Goal: Information Seeking & Learning: Learn about a topic

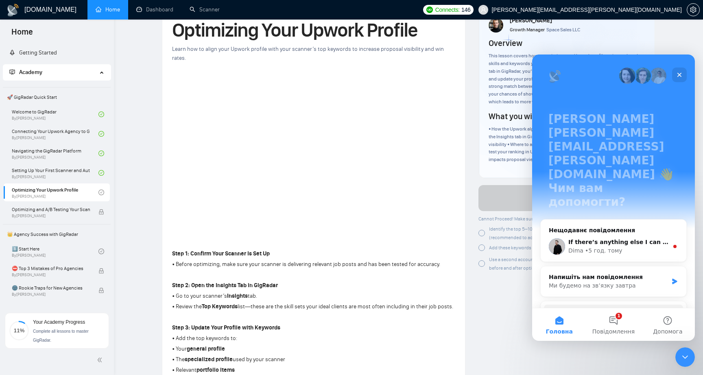
scroll to position [68, 0]
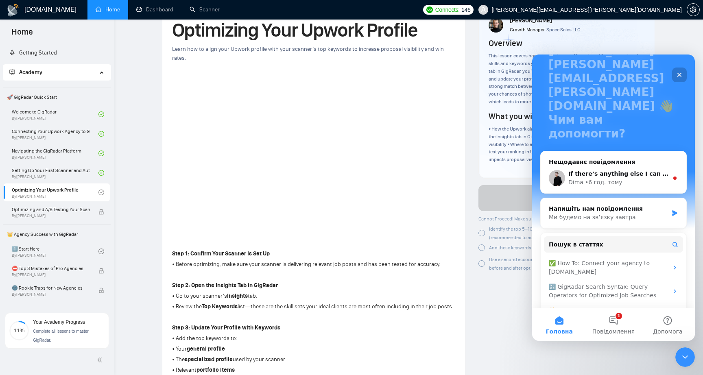
click at [681, 76] on icon "Закрити" at bounding box center [680, 75] width 4 height 4
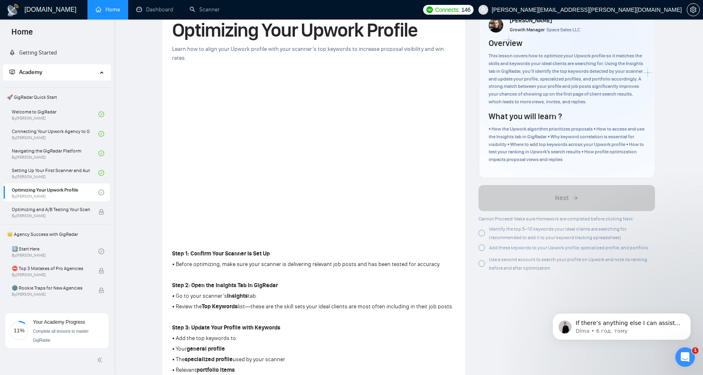
scroll to position [0, 0]
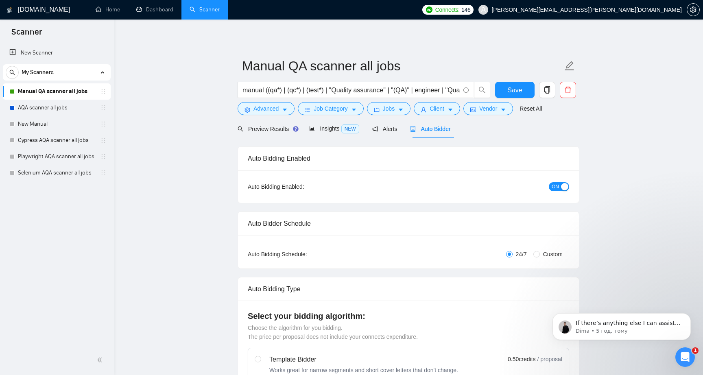
scroll to position [1, 0]
click at [335, 129] on span "Insights NEW" at bounding box center [334, 128] width 50 height 7
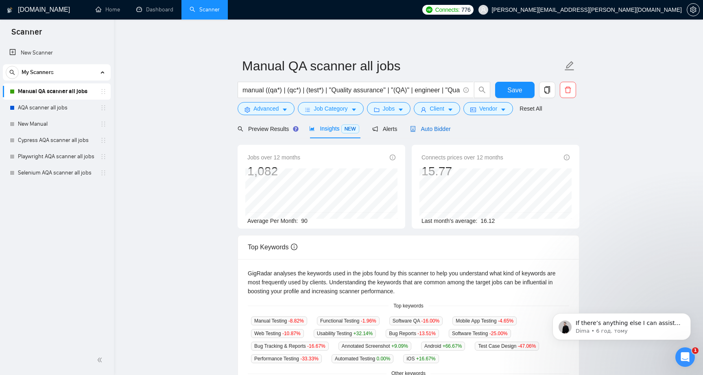
click at [431, 126] on span "Auto Bidder" at bounding box center [430, 129] width 40 height 7
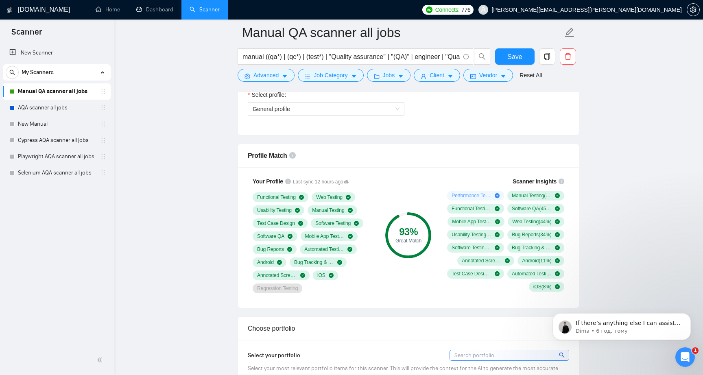
scroll to position [480, 0]
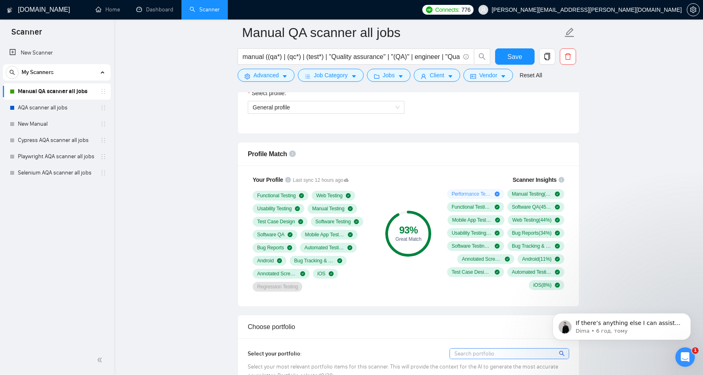
click at [364, 281] on div "Functional Testing Web Testing Usability Testing Manual Testing Test Case Desig…" at bounding box center [313, 241] width 120 height 101
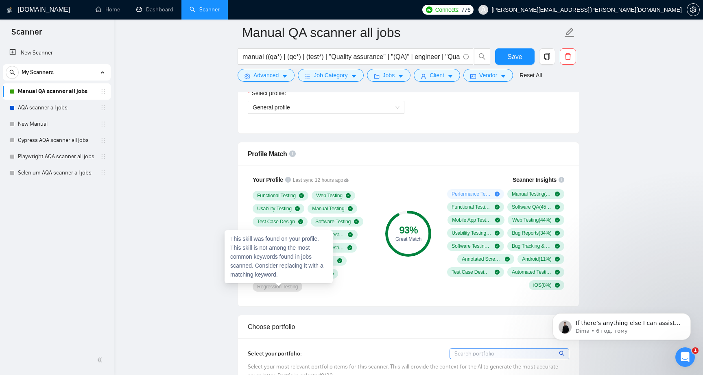
click at [387, 295] on div "93 % Great Match" at bounding box center [408, 234] width 55 height 126
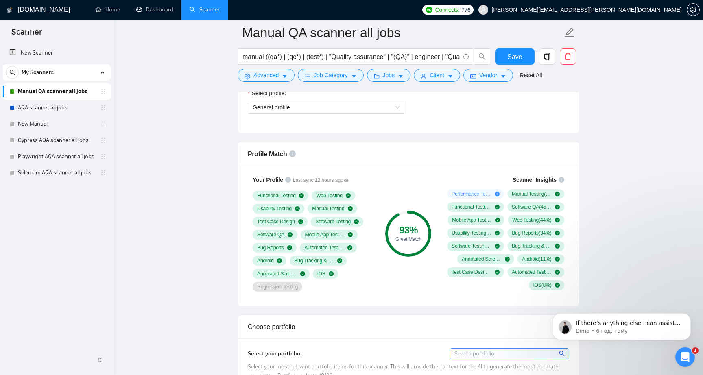
click at [387, 288] on div "93 % Great Match" at bounding box center [408, 234] width 55 height 126
click at [692, 355] on div "Відкрити програму для спілкування Intercom" at bounding box center [684, 356] width 27 height 27
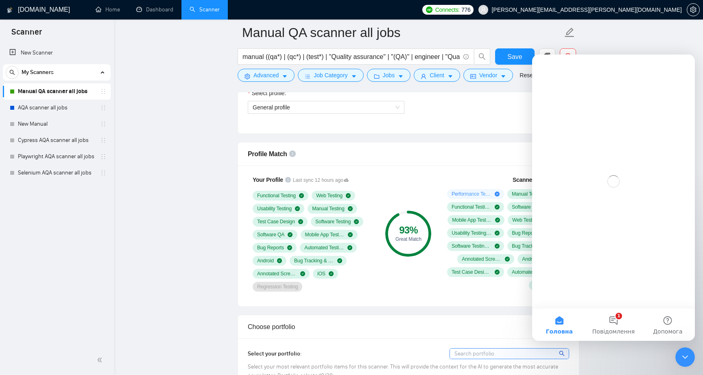
scroll to position [0, 0]
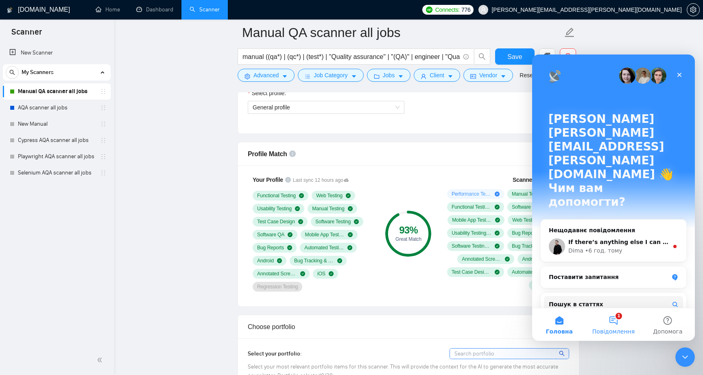
click at [623, 319] on button "1 Повідомлення" at bounding box center [613, 324] width 54 height 33
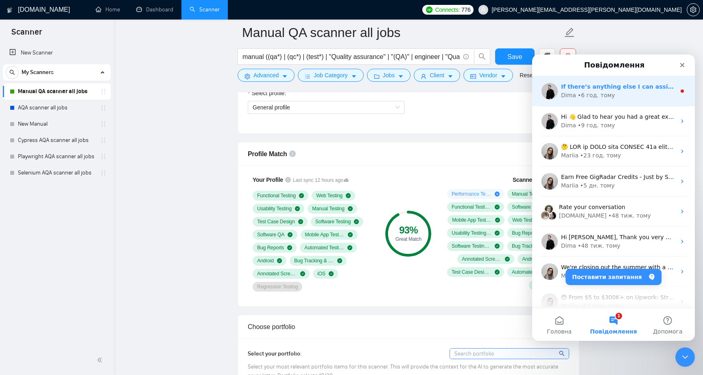
click at [586, 100] on div "If there’s anything else I can assist you with, please don’t hesitate to let me…" at bounding box center [613, 91] width 163 height 30
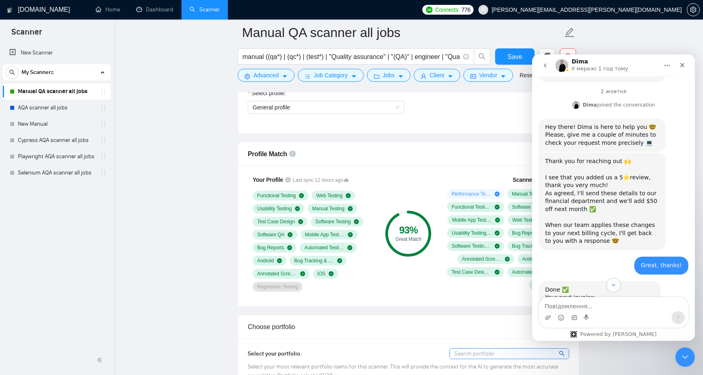
scroll to position [748, 0]
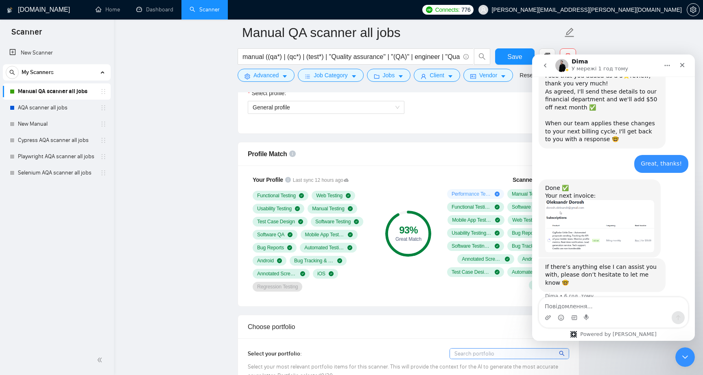
click at [597, 263] on div "If there’s anything else I can assist you with, please don’t hesitate to let me…" at bounding box center [602, 275] width 114 height 24
click at [595, 218] on img "Dima каже…" at bounding box center [599, 226] width 109 height 53
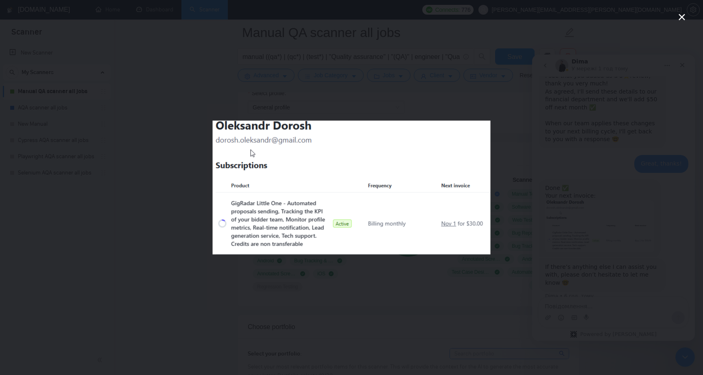
click at [529, 263] on div "Месенджер Intercom" at bounding box center [351, 187] width 703 height 375
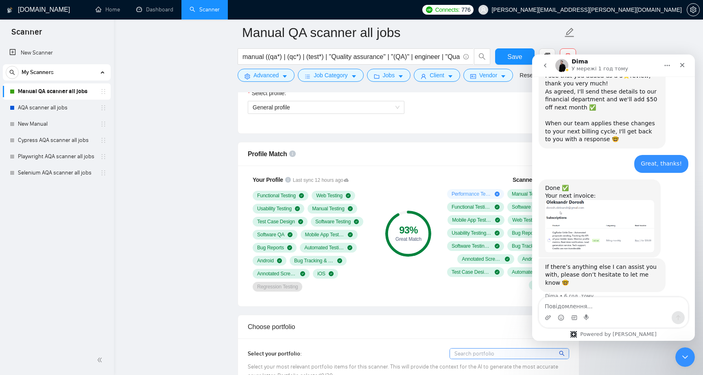
click at [546, 67] on icon "go back" at bounding box center [545, 65] width 2 height 4
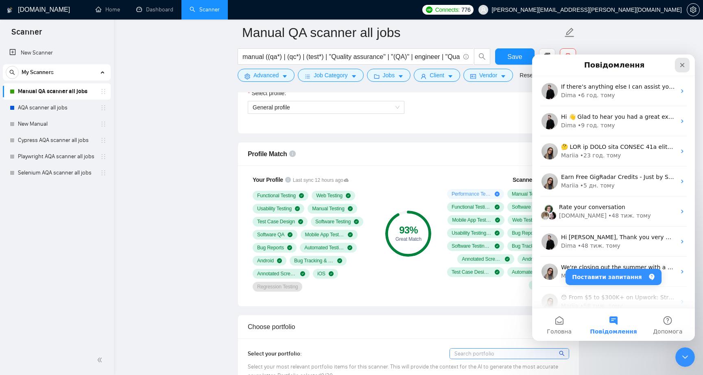
click at [683, 68] on icon "Закрити" at bounding box center [682, 65] width 7 height 7
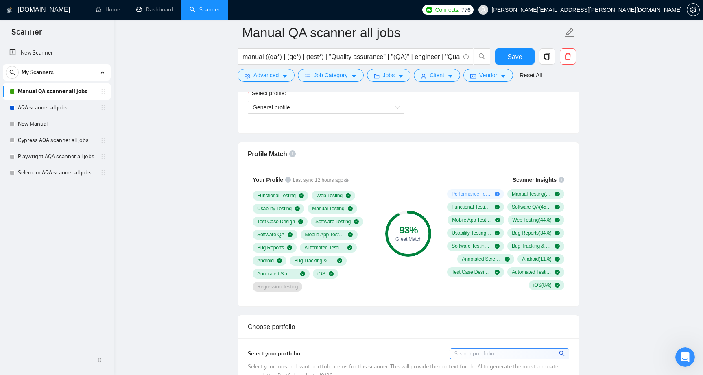
click at [691, 14] on button "button" at bounding box center [693, 9] width 13 height 13
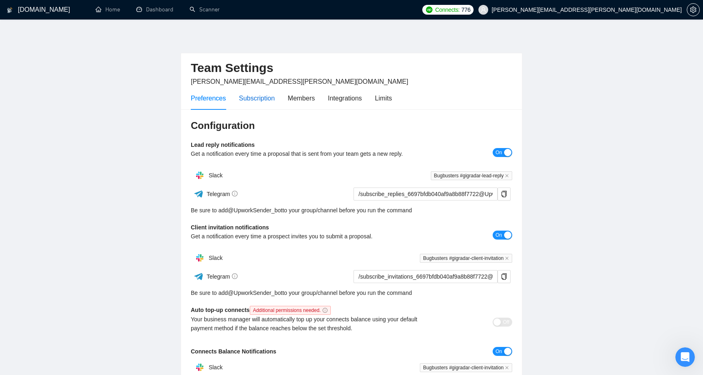
click at [260, 97] on div "Subscription" at bounding box center [257, 98] width 36 height 10
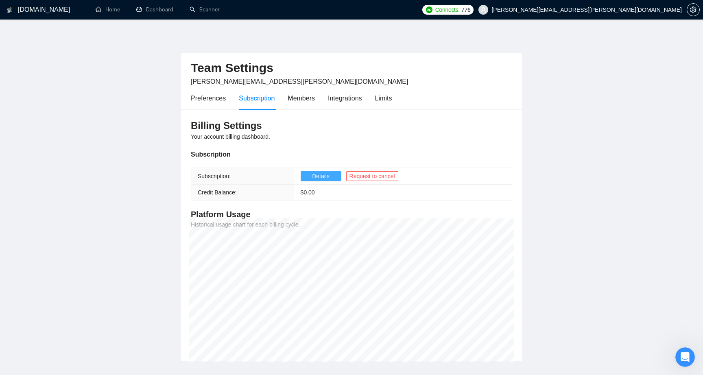
click at [319, 177] on span "Details" at bounding box center [321, 176] width 18 height 9
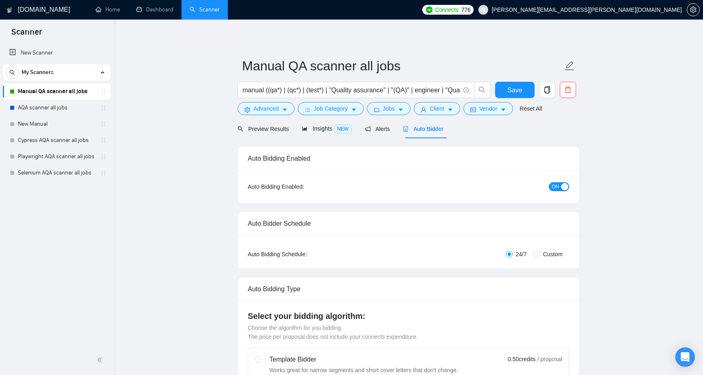
checkbox input "true"
click at [270, 128] on span "Preview Results" at bounding box center [263, 129] width 51 height 7
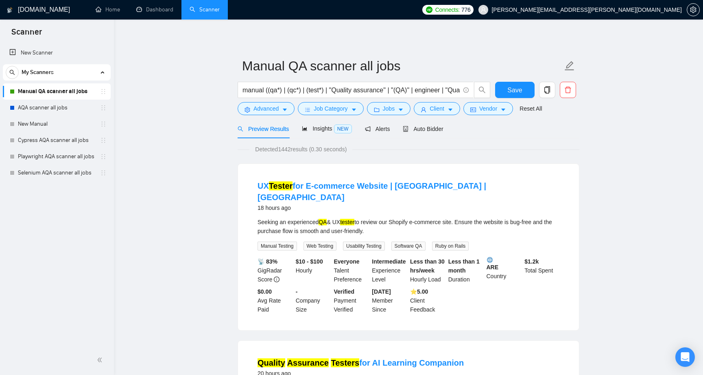
click at [327, 130] on span "Insights NEW" at bounding box center [334, 128] width 50 height 7
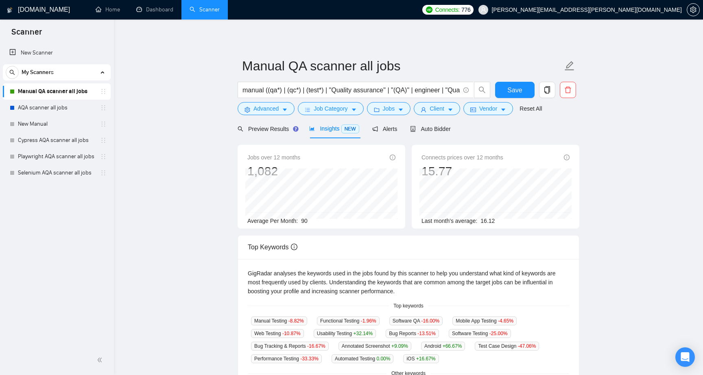
click at [210, 209] on main "Manual QA scanner all jobs manual ((qa*) | (qc*) | (test*) | "Quality assurance…" at bounding box center [408, 312] width 563 height 558
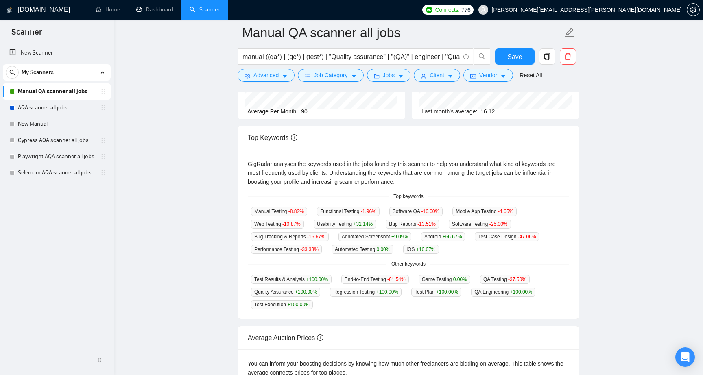
scroll to position [116, 0]
click at [211, 229] on main "Manual QA scanner all jobs manual ((qa*) | (qc*) | (test*) | "Quality assurance…" at bounding box center [408, 198] width 563 height 565
click at [214, 220] on main "Manual QA scanner all jobs manual ((qa*) | (qc*) | (test*) | "Quality assurance…" at bounding box center [408, 198] width 563 height 565
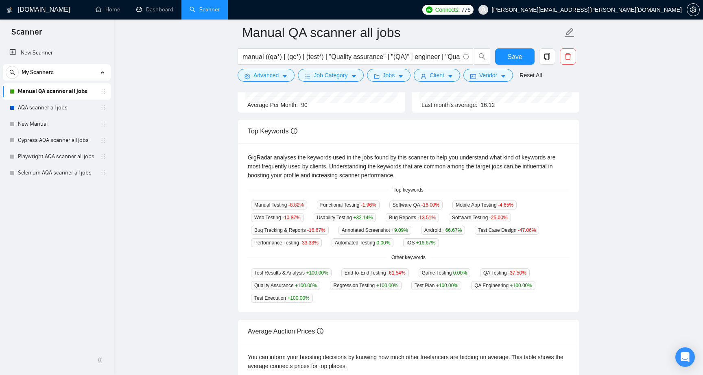
scroll to position [119, 0]
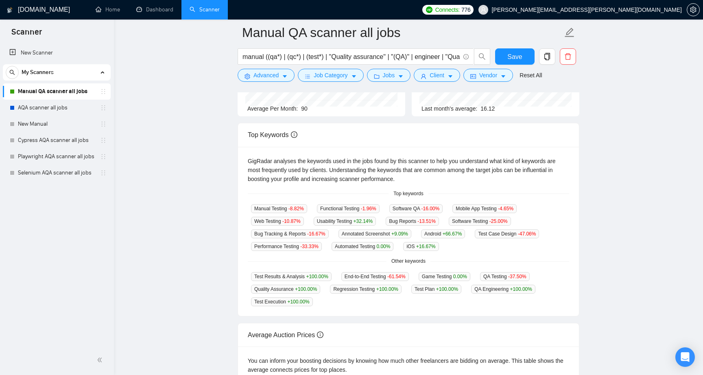
click at [368, 193] on div "Top keywords" at bounding box center [409, 194] width 322 height 8
click at [173, 216] on main "Manual QA scanner all jobs manual ((qa*) | (qc*) | (test*) | "Quality assurance…" at bounding box center [408, 196] width 563 height 565
click at [189, 222] on main "Manual QA scanner all jobs manual ((qa*) | (qc*) | (test*) | "Quality assurance…" at bounding box center [408, 196] width 563 height 565
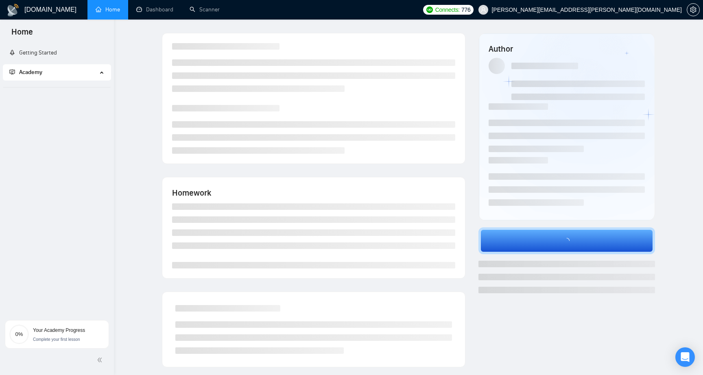
scroll to position [42, 0]
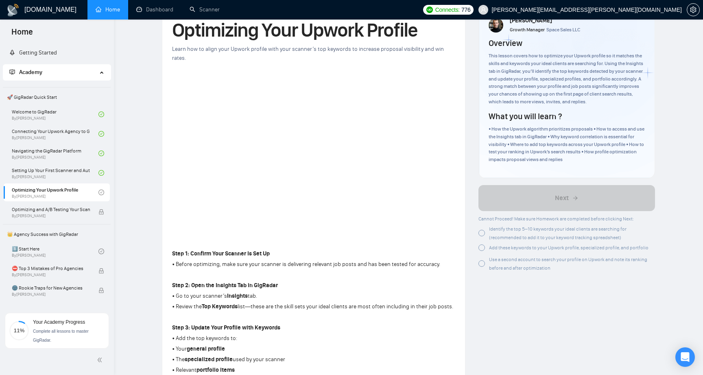
click at [479, 233] on div at bounding box center [482, 233] width 7 height 7
click at [480, 247] on div at bounding box center [482, 248] width 7 height 7
click at [481, 265] on div at bounding box center [482, 262] width 7 height 7
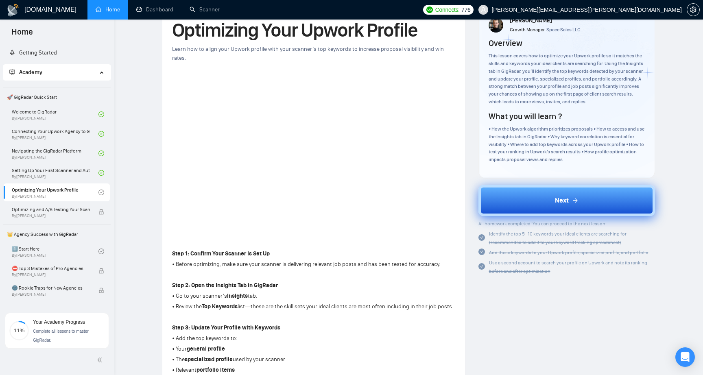
click at [514, 195] on button "Next" at bounding box center [567, 200] width 177 height 31
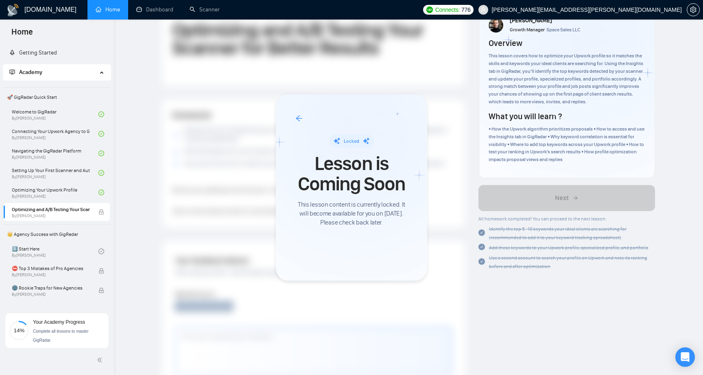
click at [59, 249] on div at bounding box center [351, 187] width 703 height 375
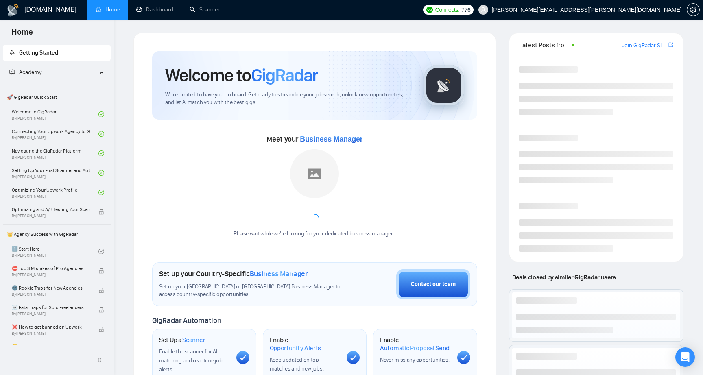
click at [30, 250] on link "1️⃣ Start Here By Vadym Ovcharenko" at bounding box center [55, 252] width 87 height 18
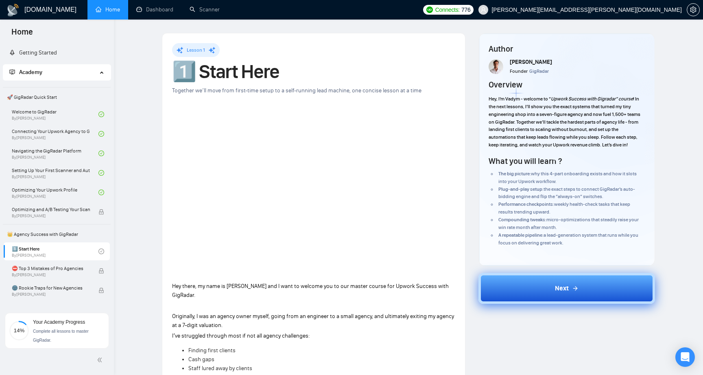
click at [564, 293] on span "Next" at bounding box center [562, 289] width 14 height 10
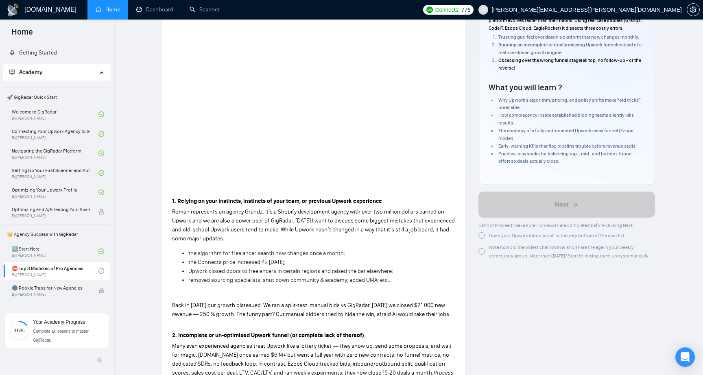
scroll to position [112, 0]
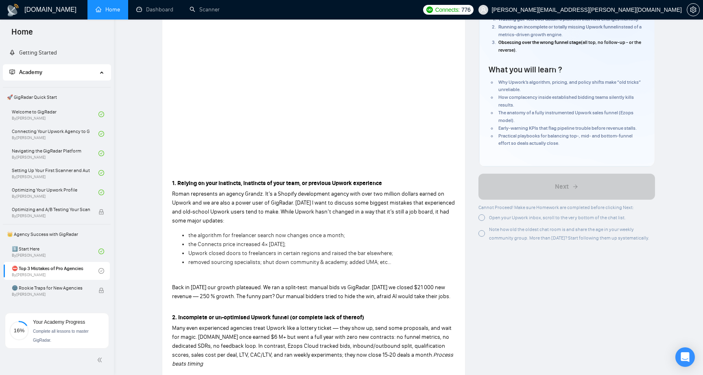
click at [481, 218] on div at bounding box center [482, 217] width 7 height 7
click at [481, 241] on div "Note how old the oldest chat room is and share the age in your weekly community…" at bounding box center [567, 231] width 177 height 17
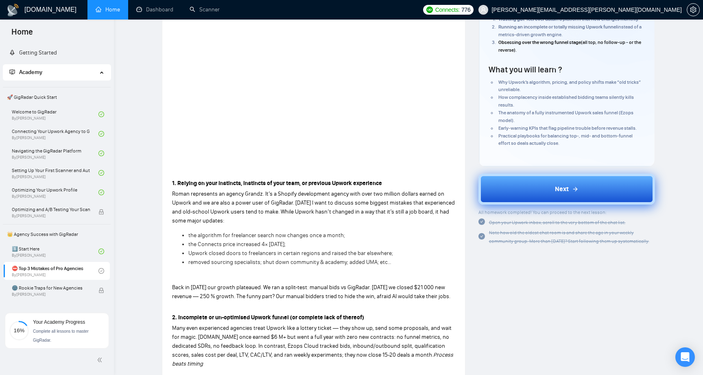
click at [527, 197] on button "Next" at bounding box center [567, 189] width 177 height 31
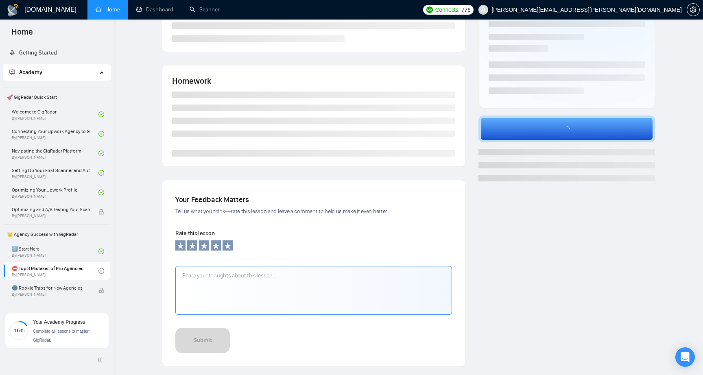
scroll to position [68, 0]
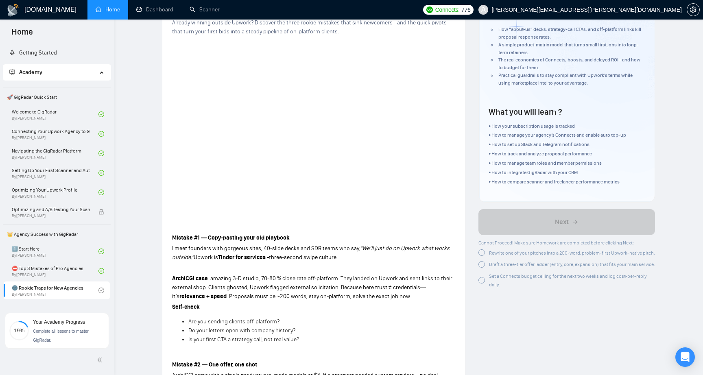
click at [483, 254] on div at bounding box center [482, 252] width 7 height 7
click at [481, 264] on div at bounding box center [482, 263] width 7 height 7
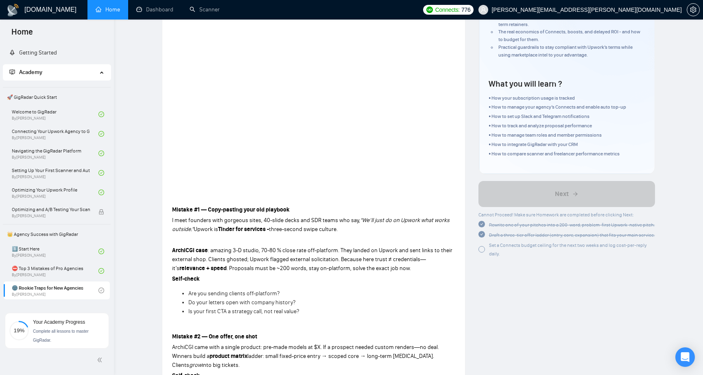
scroll to position [101, 0]
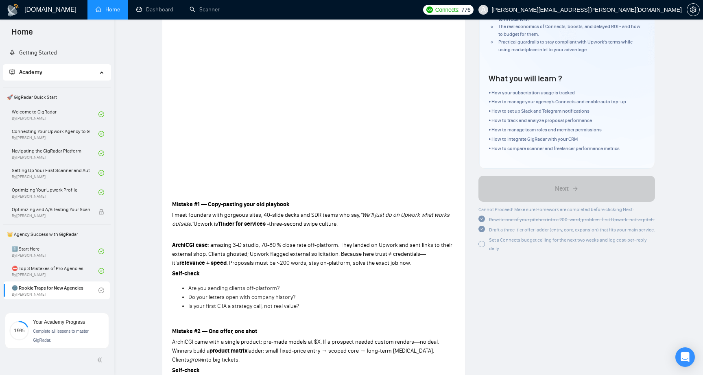
click at [479, 244] on div at bounding box center [482, 244] width 7 height 7
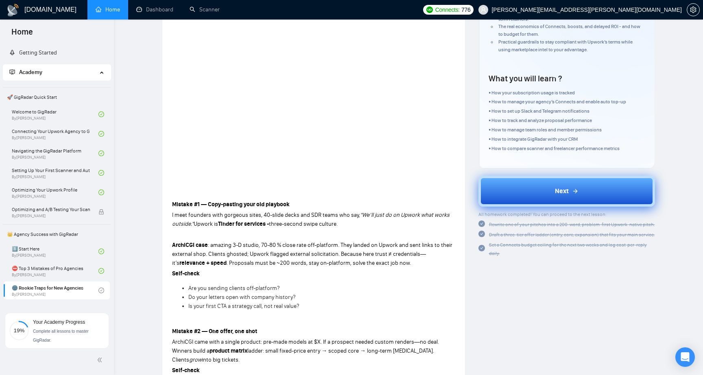
click at [563, 193] on span "Next" at bounding box center [562, 191] width 14 height 10
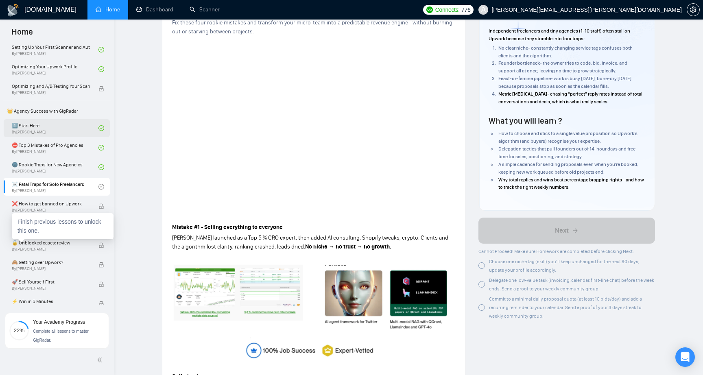
scroll to position [127, 0]
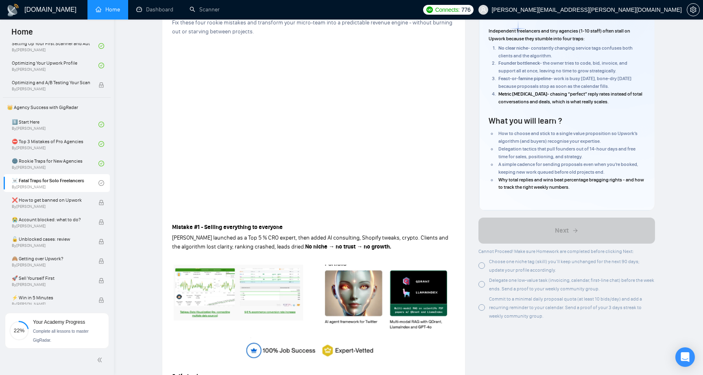
click at [480, 266] on div at bounding box center [482, 266] width 7 height 7
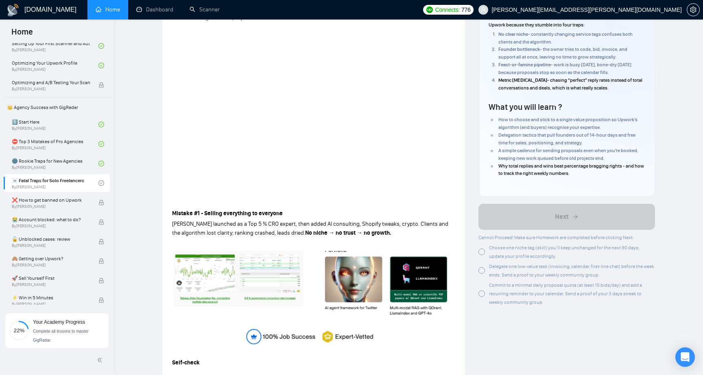
scroll to position [89, 0]
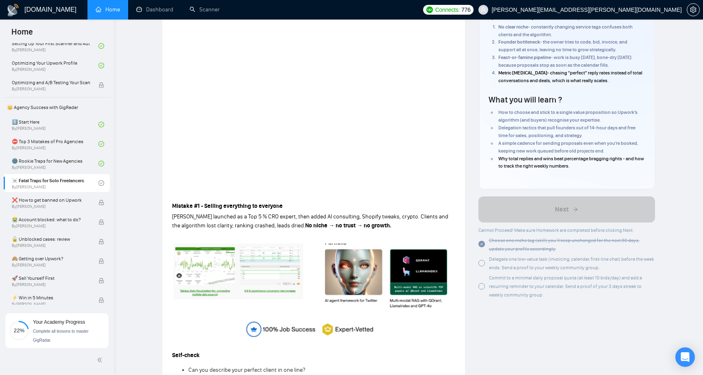
click at [481, 261] on div at bounding box center [482, 263] width 7 height 7
click at [482, 290] on div at bounding box center [482, 286] width 7 height 7
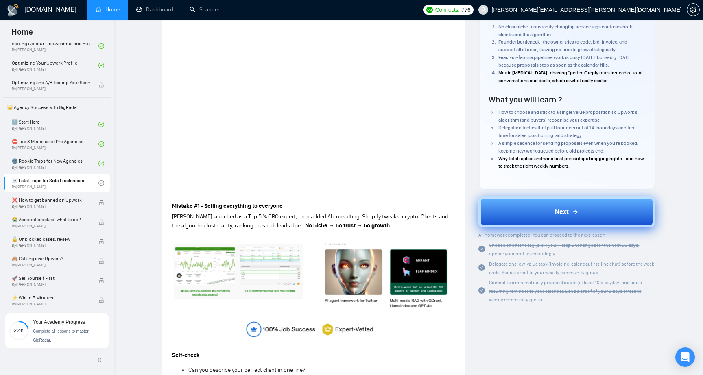
drag, startPoint x: 538, startPoint y: 215, endPoint x: 578, endPoint y: 217, distance: 40.4
click at [578, 217] on button "Next" at bounding box center [567, 212] width 177 height 31
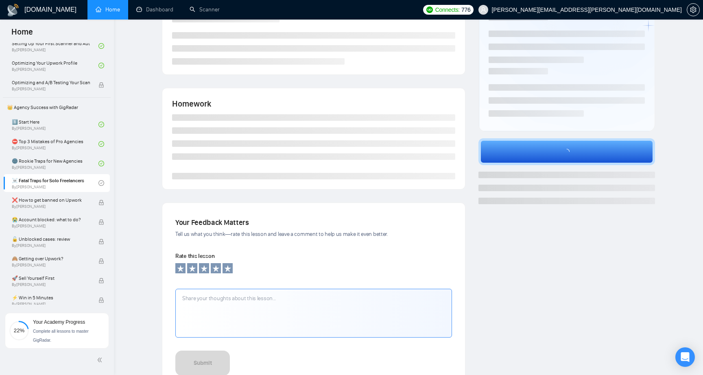
click at [578, 217] on div "Author" at bounding box center [567, 173] width 190 height 459
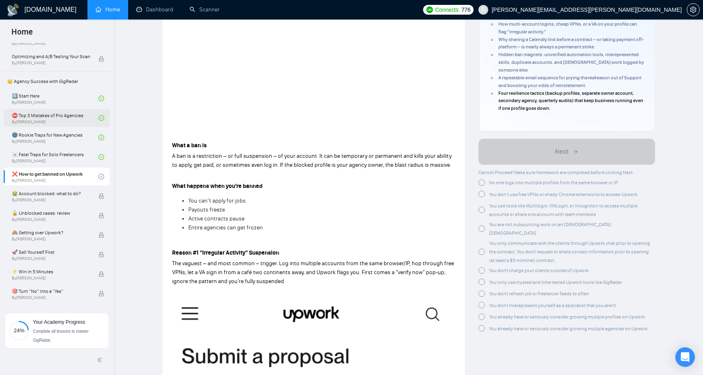
scroll to position [164, 0]
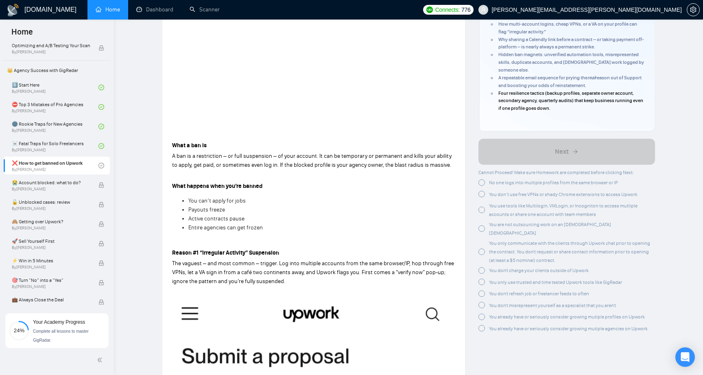
click at [481, 183] on div at bounding box center [482, 182] width 7 height 7
click at [482, 194] on div at bounding box center [482, 193] width 7 height 7
click at [482, 209] on div at bounding box center [482, 207] width 7 height 7
click at [481, 223] on div at bounding box center [482, 226] width 7 height 7
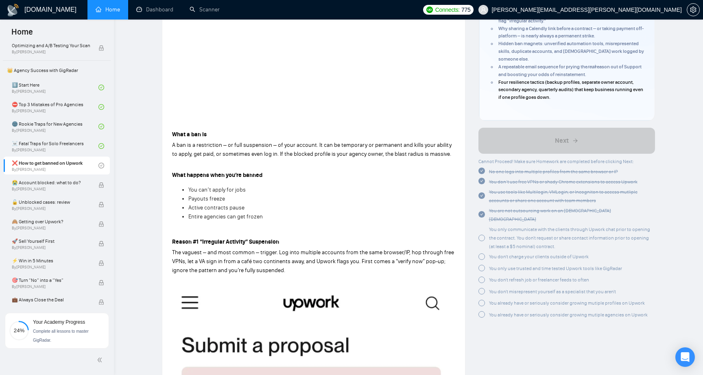
scroll to position [170, 0]
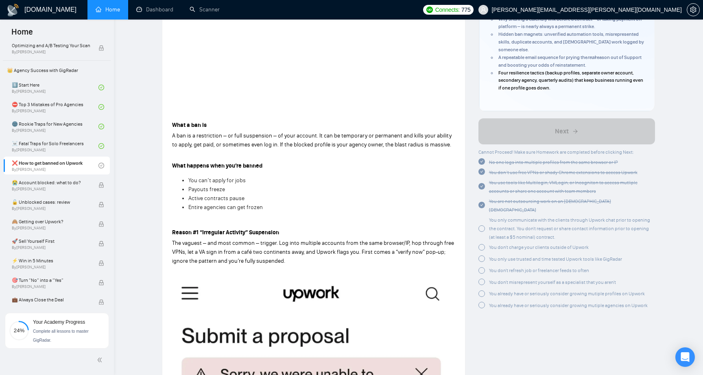
click at [480, 225] on div at bounding box center [482, 228] width 7 height 7
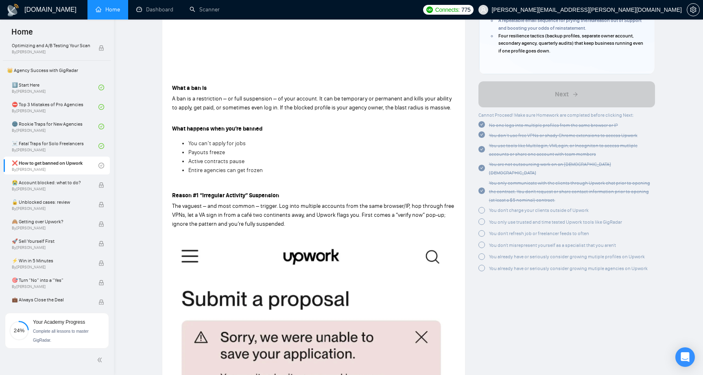
scroll to position [210, 0]
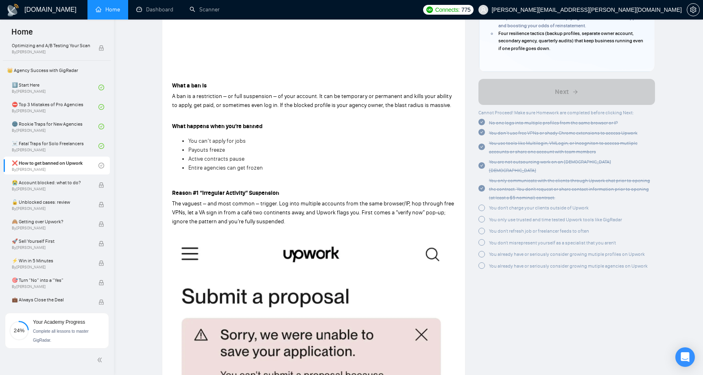
click at [479, 205] on div at bounding box center [482, 208] width 7 height 7
click at [480, 214] on div at bounding box center [482, 217] width 7 height 7
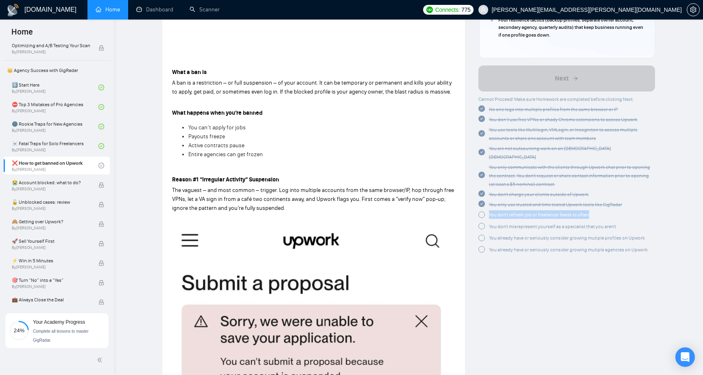
drag, startPoint x: 596, startPoint y: 208, endPoint x: 488, endPoint y: 209, distance: 108.7
click at [488, 210] on div "You don't refresh job or freelancer feeds to often" at bounding box center [567, 215] width 177 height 10
copy span "You don't refresh job or freelancer feeds to often"
click at [482, 212] on div at bounding box center [482, 215] width 7 height 7
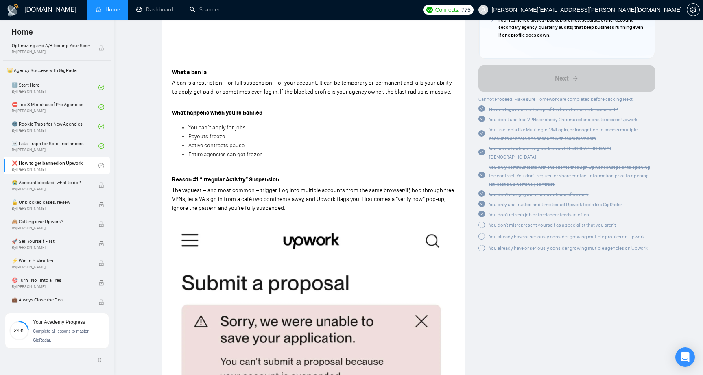
click at [481, 222] on div at bounding box center [482, 225] width 7 height 7
click at [480, 232] on div at bounding box center [482, 235] width 7 height 7
click at [481, 242] on div at bounding box center [482, 245] width 7 height 7
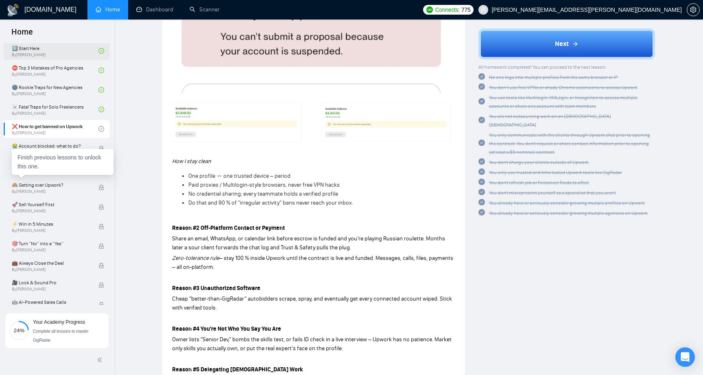
scroll to position [211, 0]
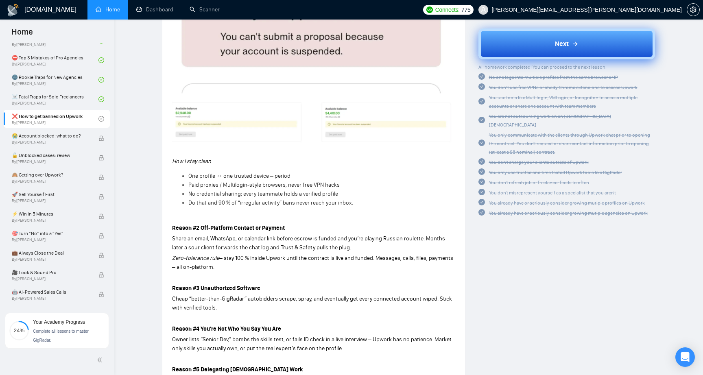
click at [572, 36] on button "Next" at bounding box center [567, 43] width 177 height 31
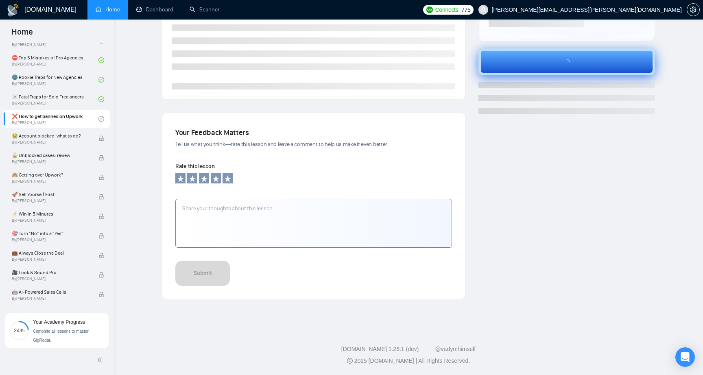
scroll to position [179, 0]
